Goal: Task Accomplishment & Management: Complete application form

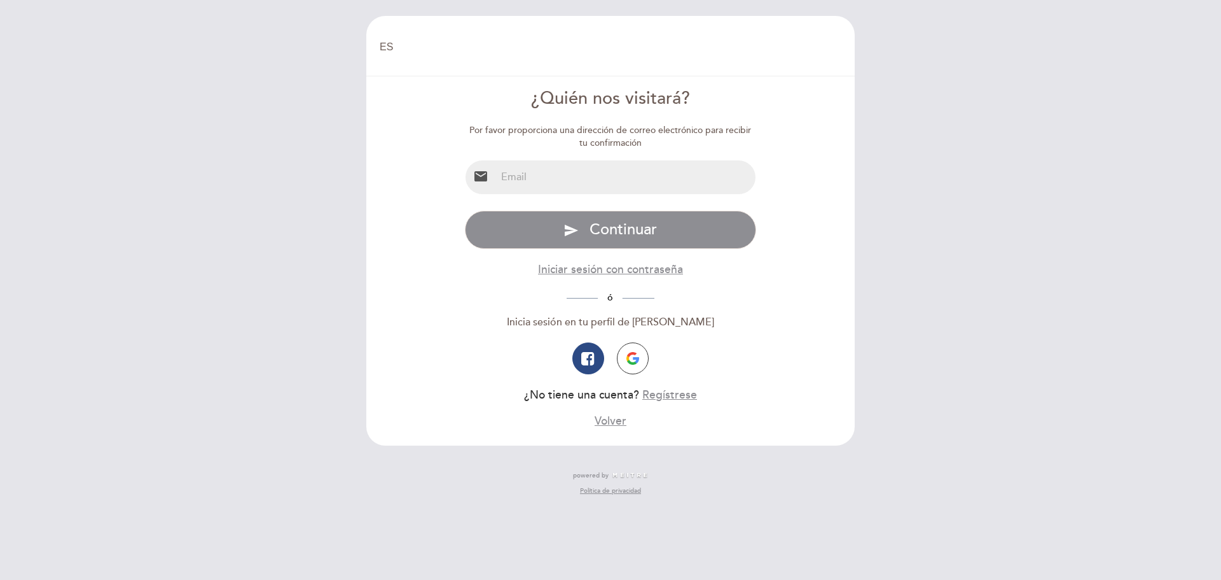
select select "es"
click at [566, 200] on div "Por favor proporciona una dirección de correo electrónico para recibir tu confi…" at bounding box center [611, 276] width 292 height 305
click at [563, 180] on input "email" at bounding box center [626, 177] width 260 height 34
type input "[EMAIL_ADDRESS][DOMAIN_NAME]"
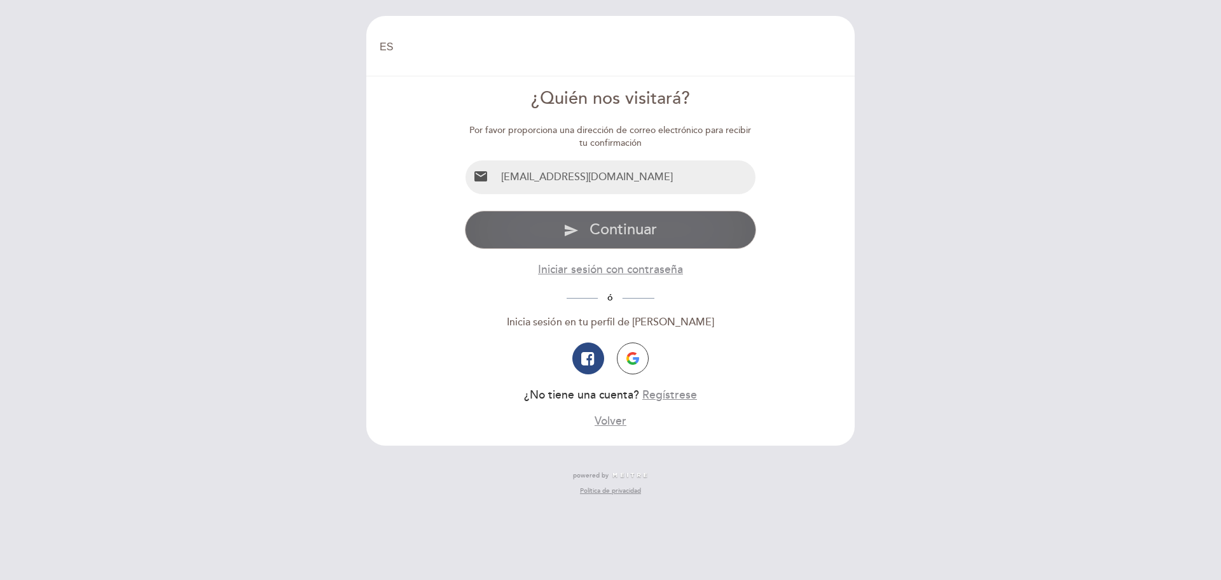
click at [586, 222] on button "send Continuar" at bounding box center [611, 230] width 292 height 38
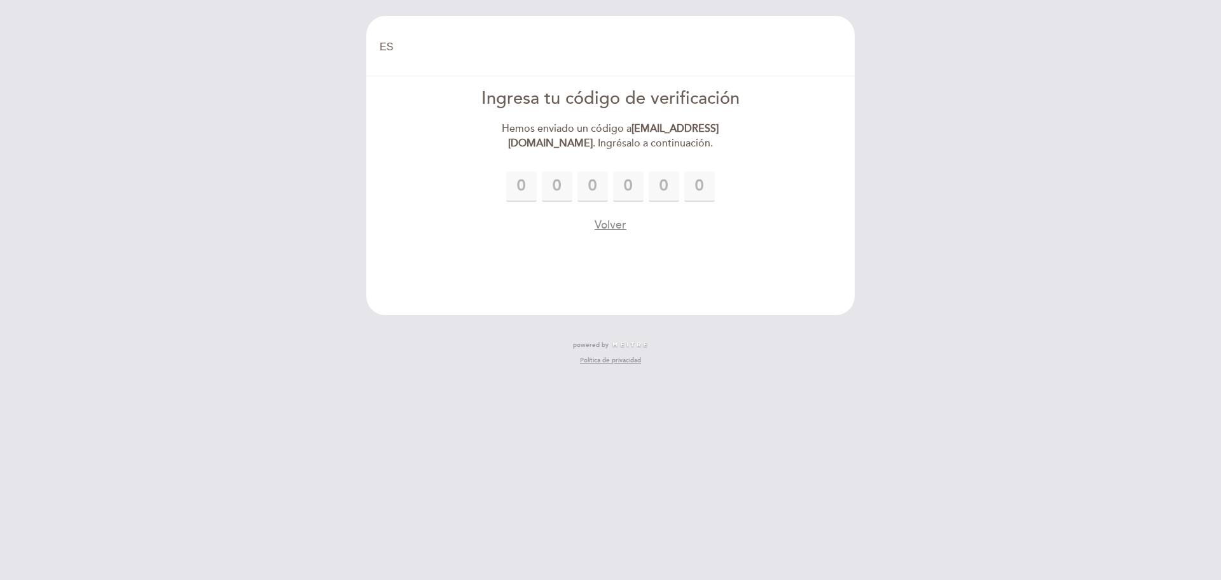
type input "6"
type input "2"
type input "4"
type input "3"
type input "5"
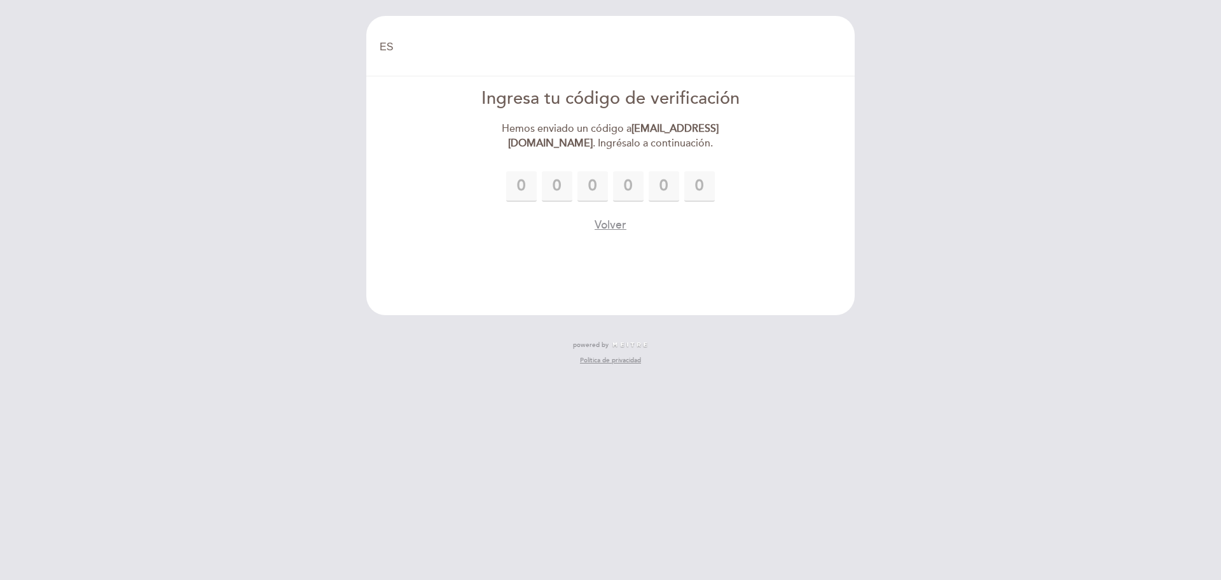
type input "4"
